Goal: Task Accomplishment & Management: Manage account settings

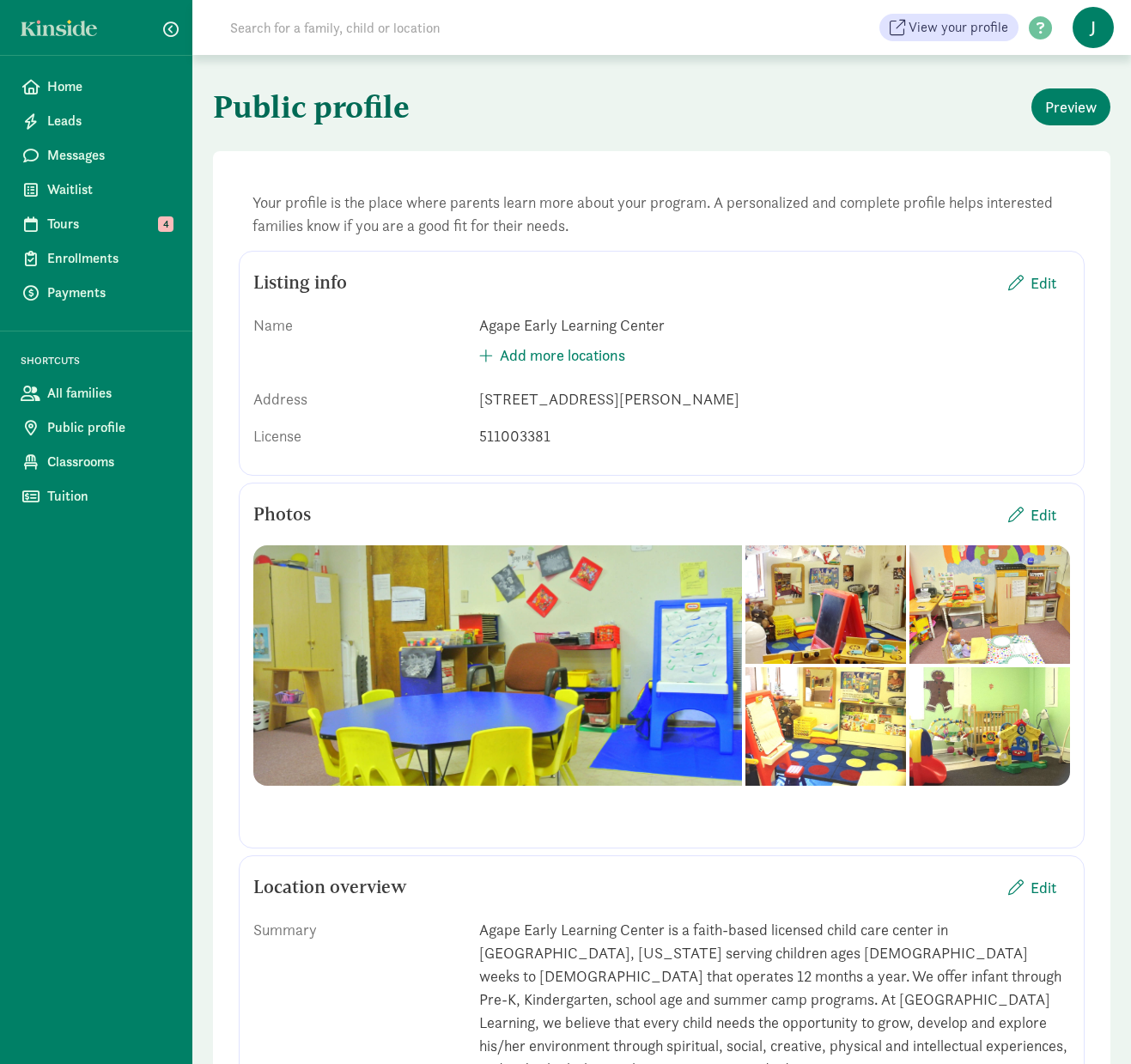
click at [1089, 21] on span "J" at bounding box center [1093, 28] width 41 height 41
click at [1084, 96] on link "Logout" at bounding box center [1078, 88] width 69 height 21
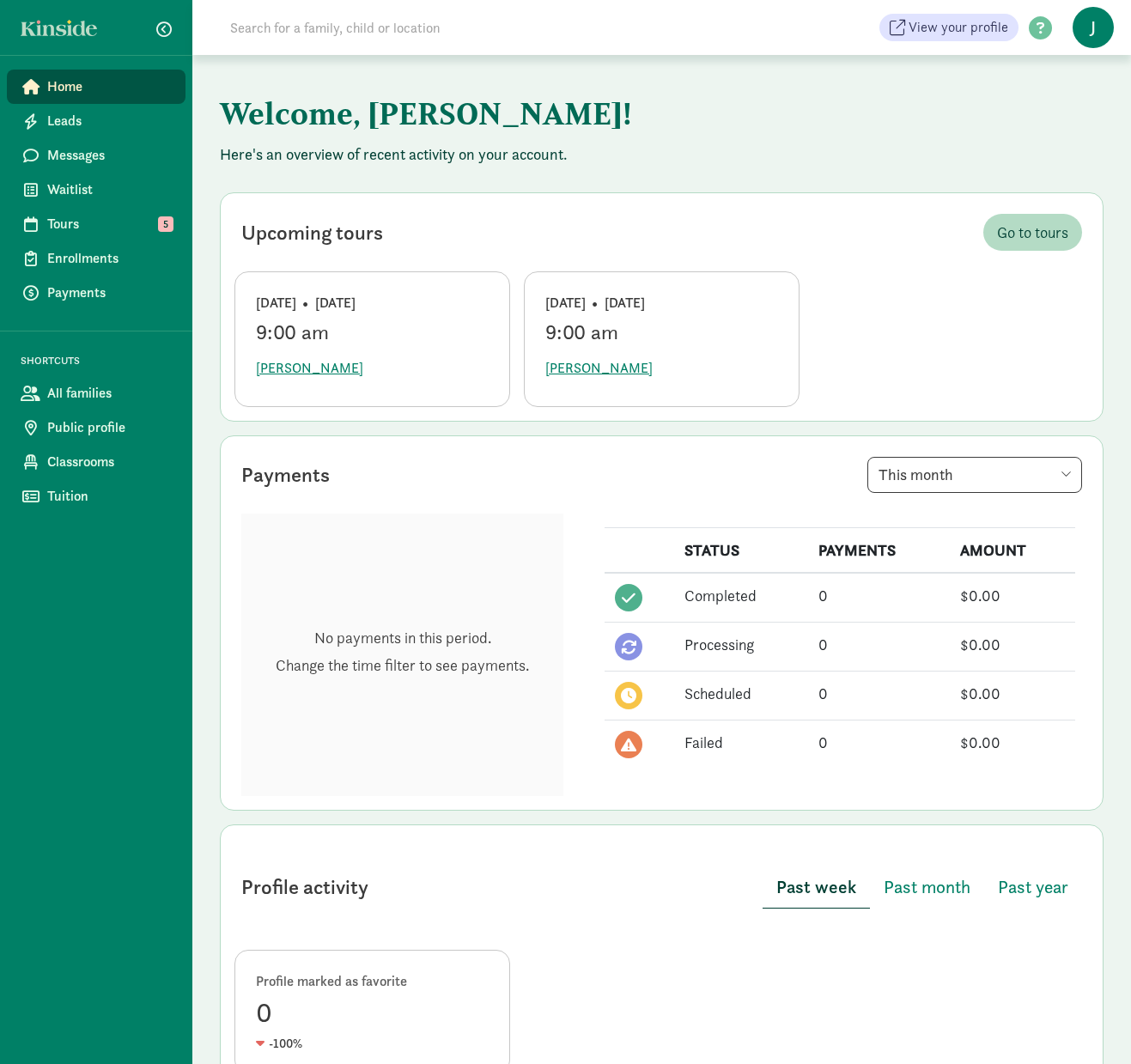
click at [1089, 33] on span "J" at bounding box center [1093, 28] width 41 height 41
click at [1081, 88] on link "Logout" at bounding box center [1078, 88] width 69 height 21
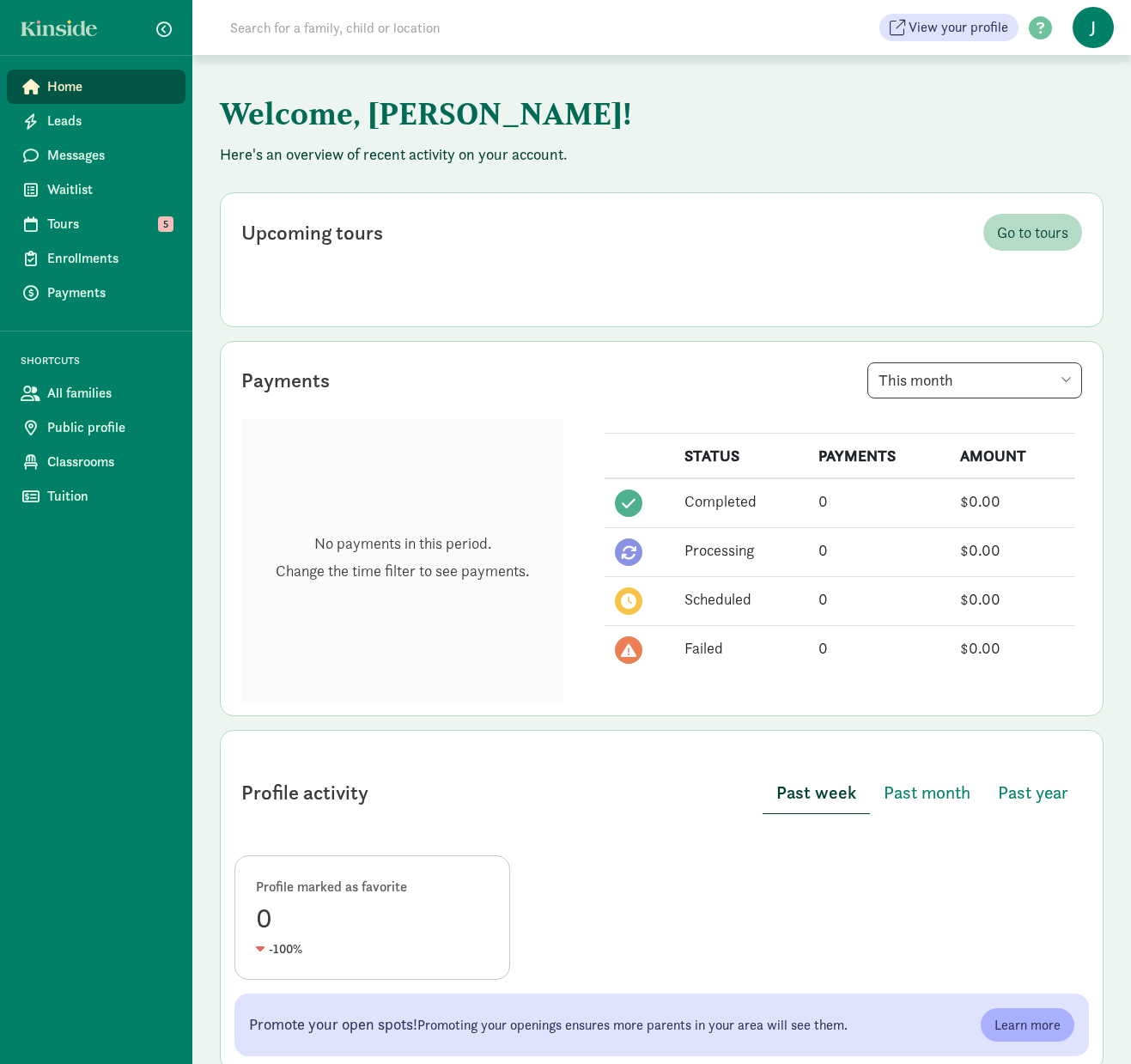
click at [1088, 25] on span "J" at bounding box center [1093, 28] width 41 height 41
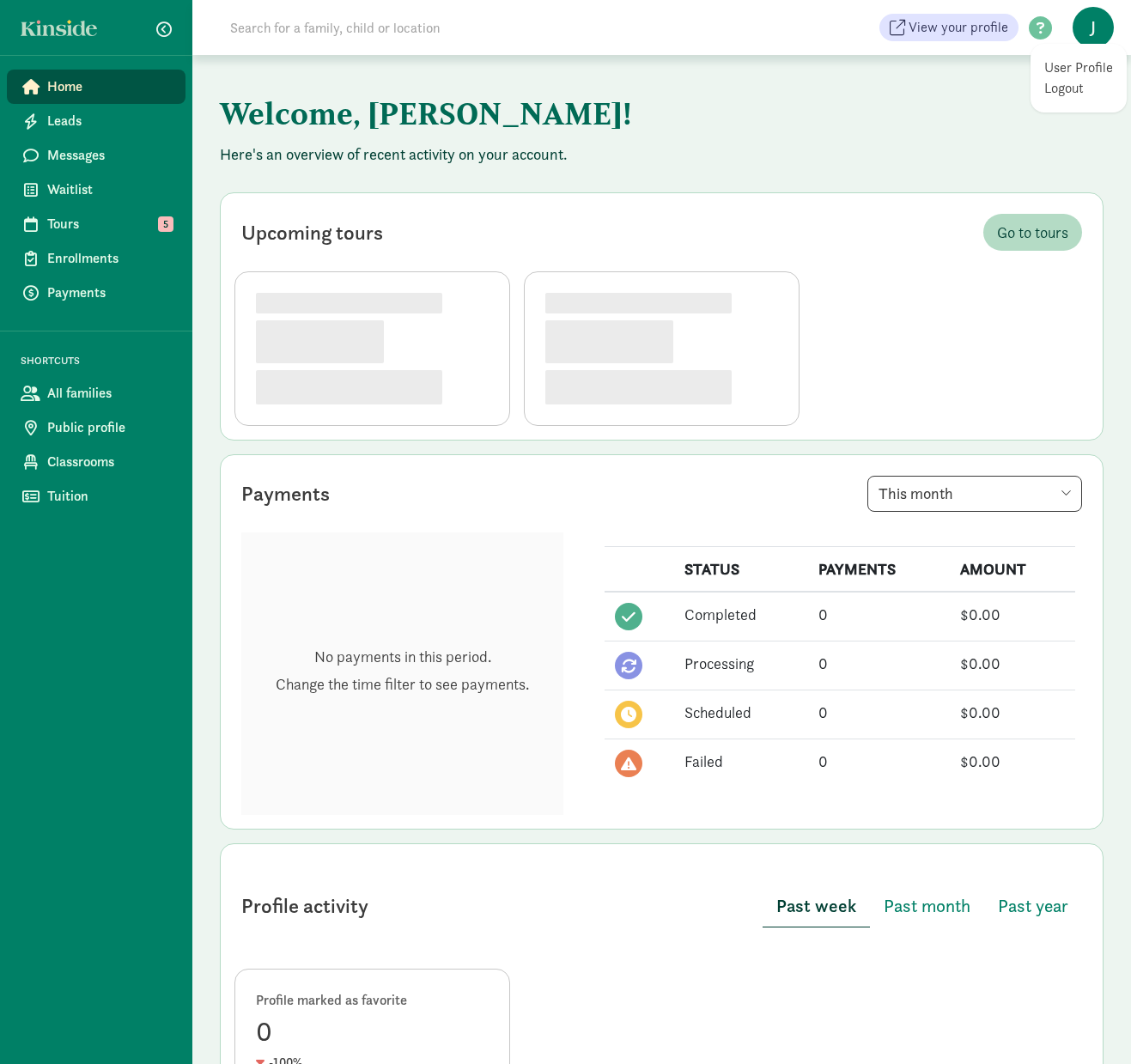
click at [1064, 88] on link "Logout" at bounding box center [1078, 88] width 69 height 21
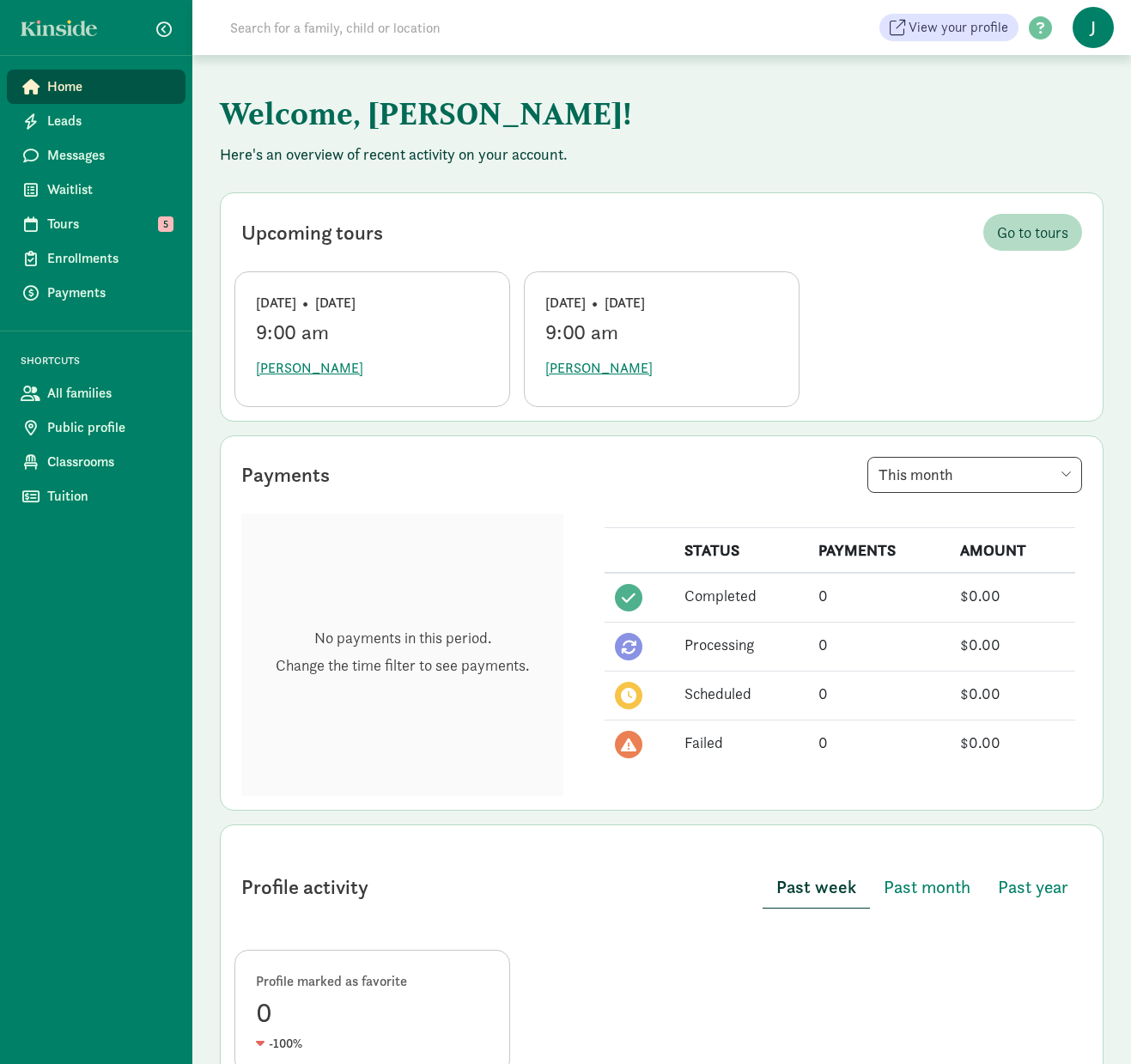
click at [1089, 29] on span "J" at bounding box center [1093, 28] width 41 height 41
click at [1077, 82] on link "Logout" at bounding box center [1078, 88] width 69 height 21
